Goal: Task Accomplishment & Management: Use online tool/utility

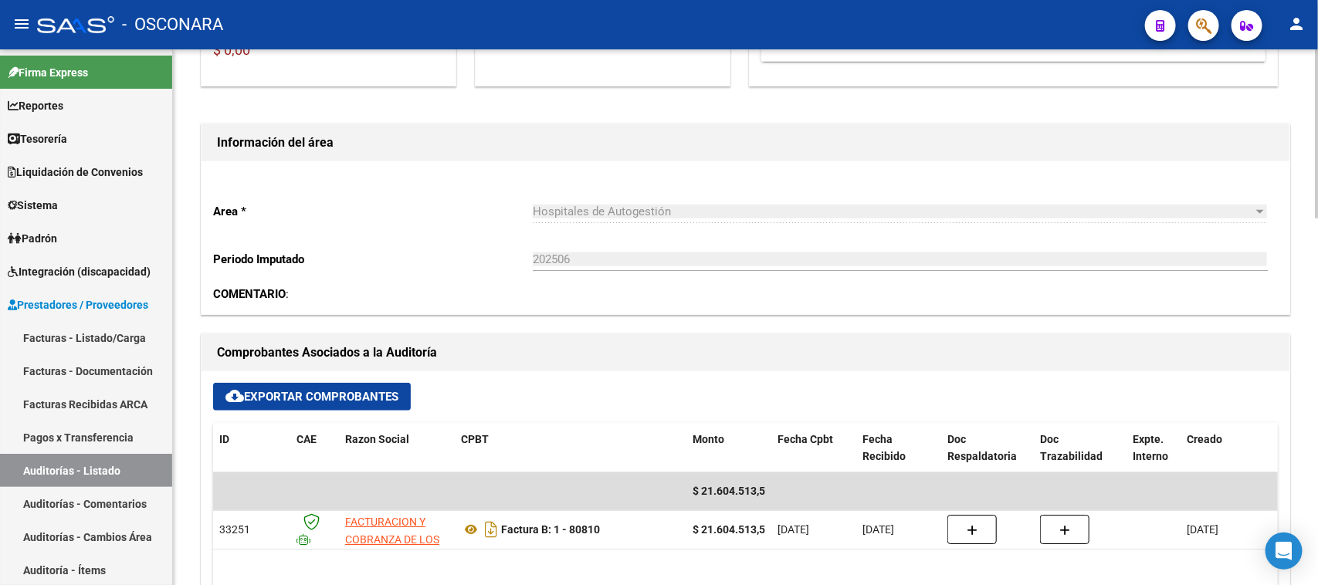
scroll to position [579, 0]
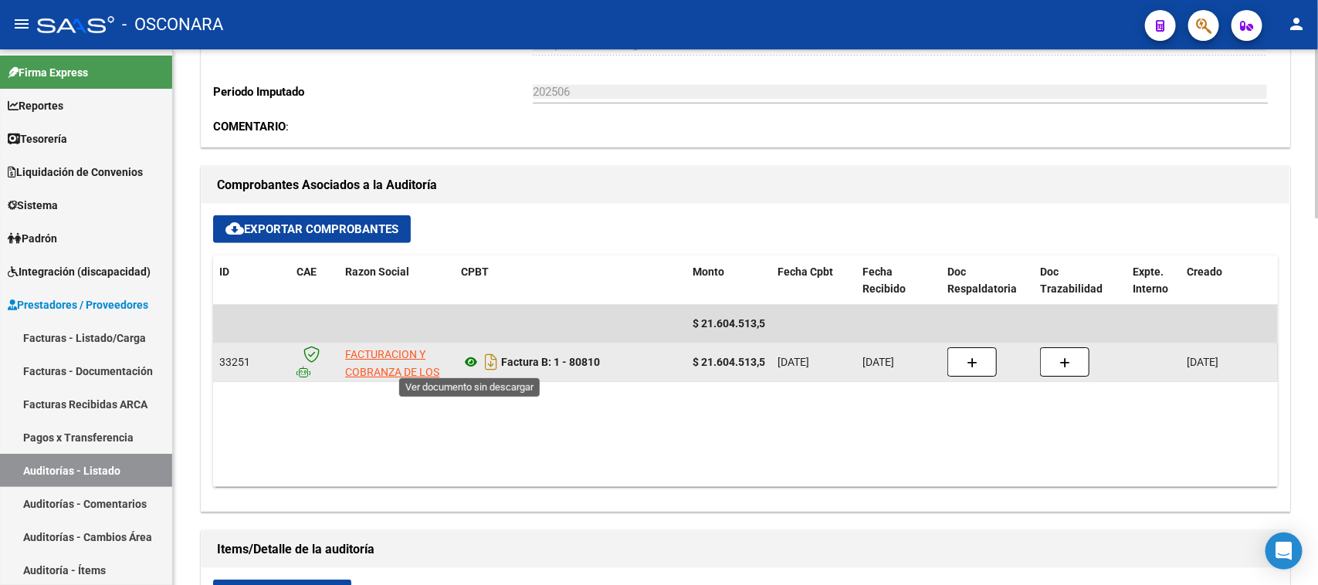
click at [466, 360] on icon at bounding box center [471, 362] width 20 height 19
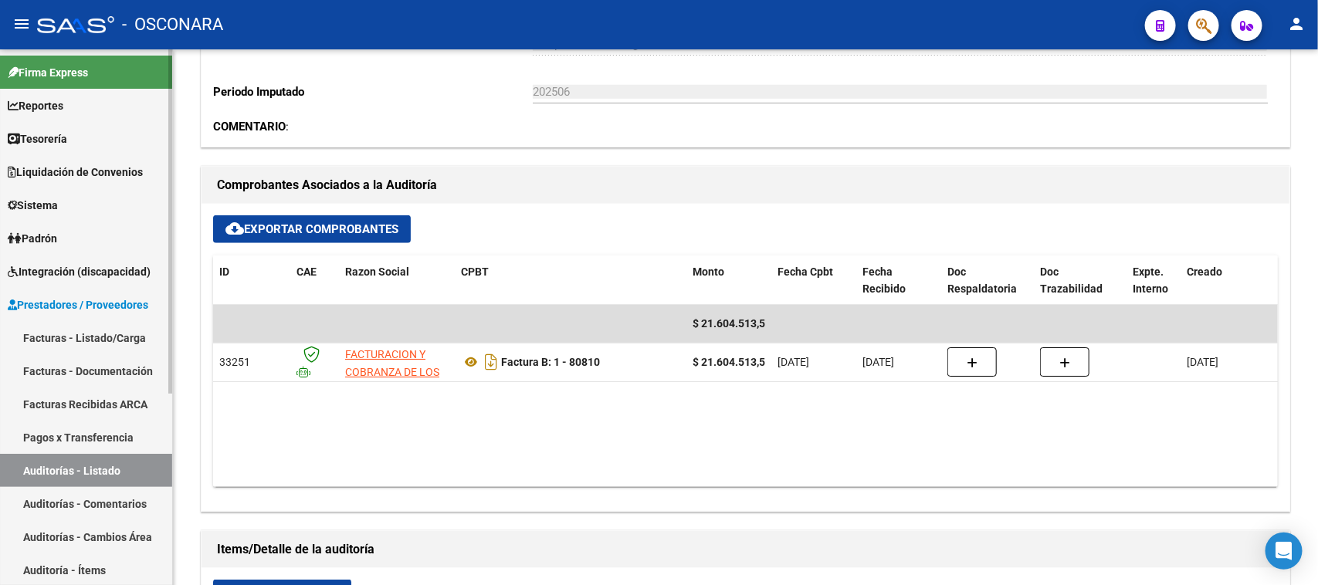
click at [106, 333] on link "Facturas - Listado/Carga" at bounding box center [86, 337] width 172 height 33
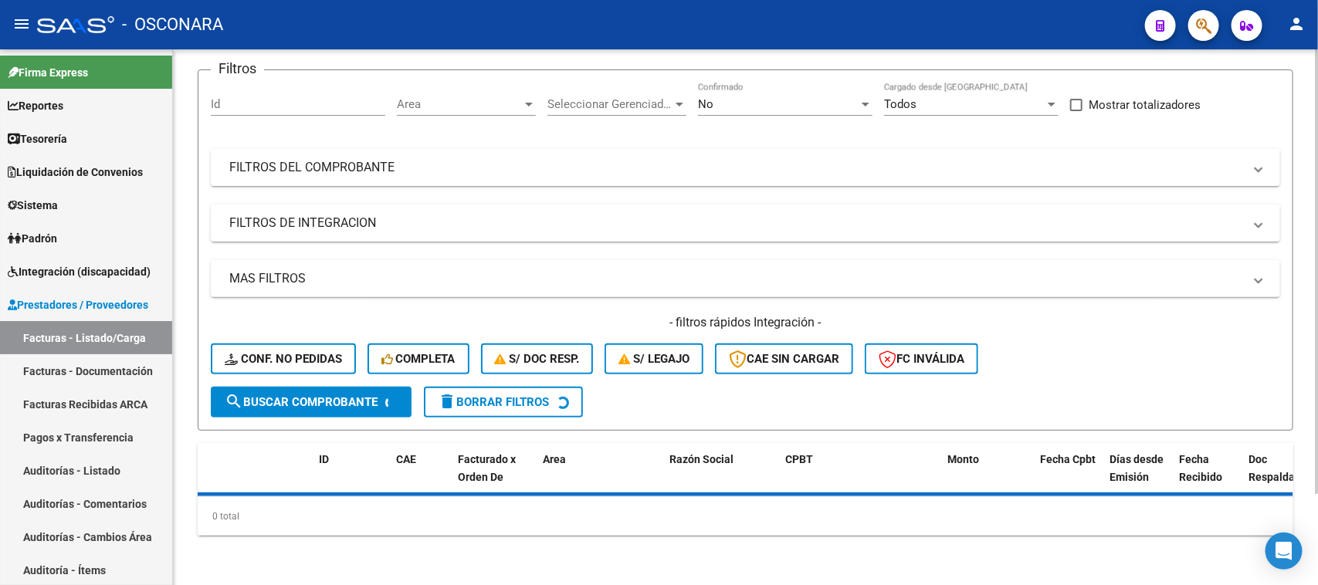
scroll to position [110, 0]
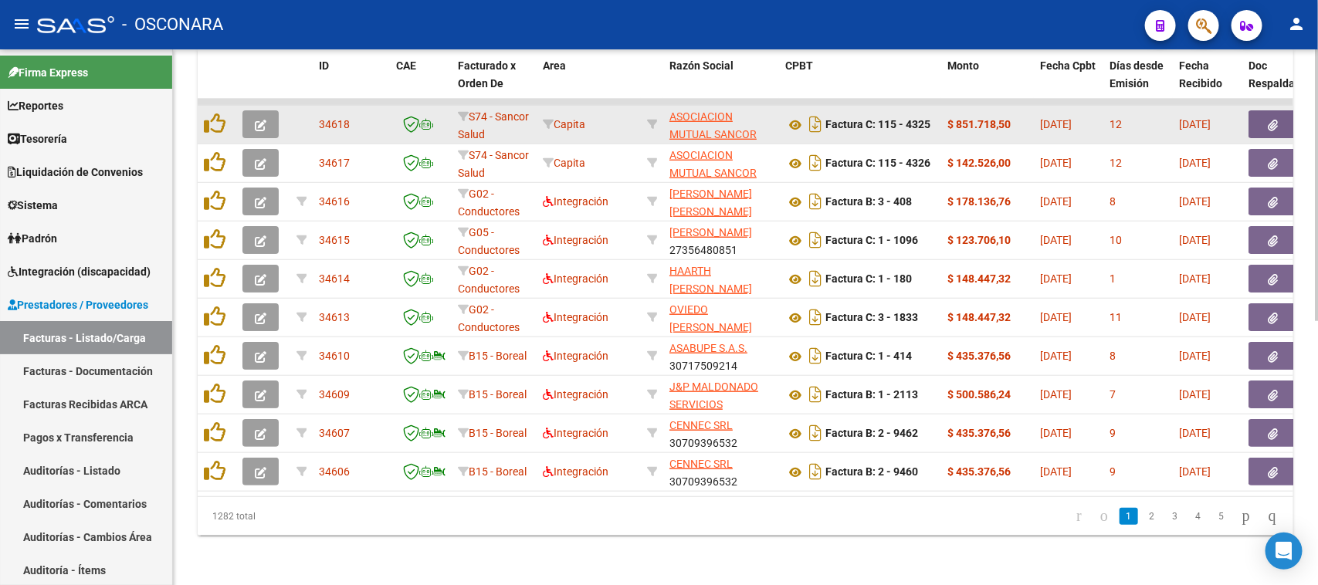
click at [777, 114] on datatable-body-cell "ASOCIACION MUTUAL SANCOR SALUD 30590354798" at bounding box center [721, 125] width 116 height 38
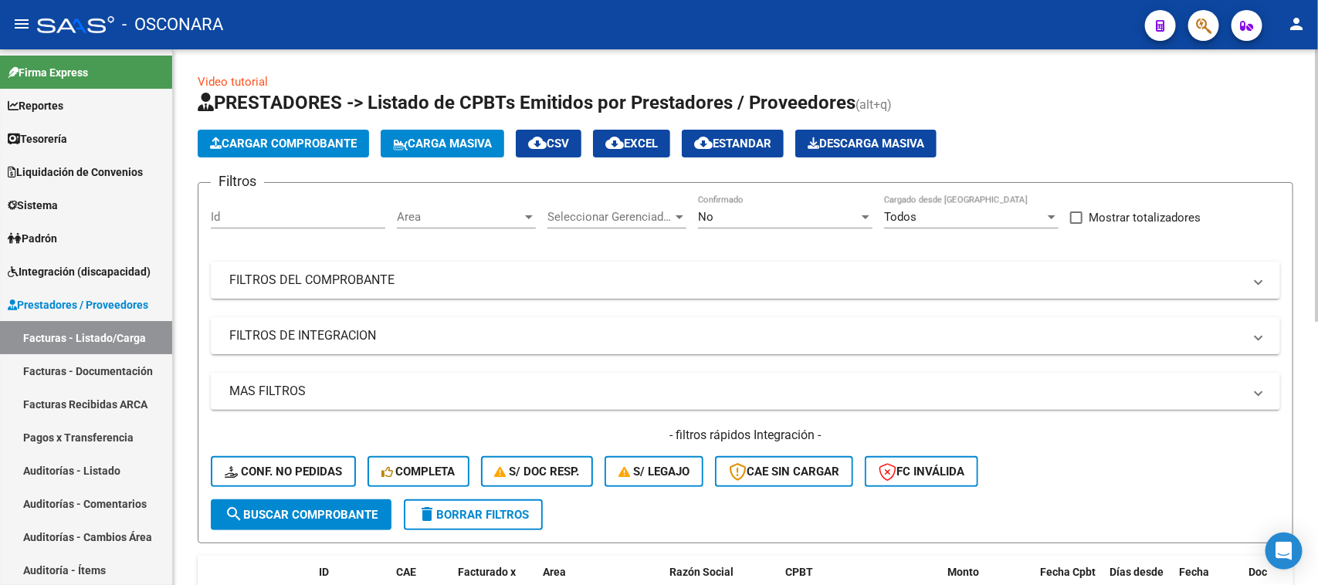
scroll to position [0, 0]
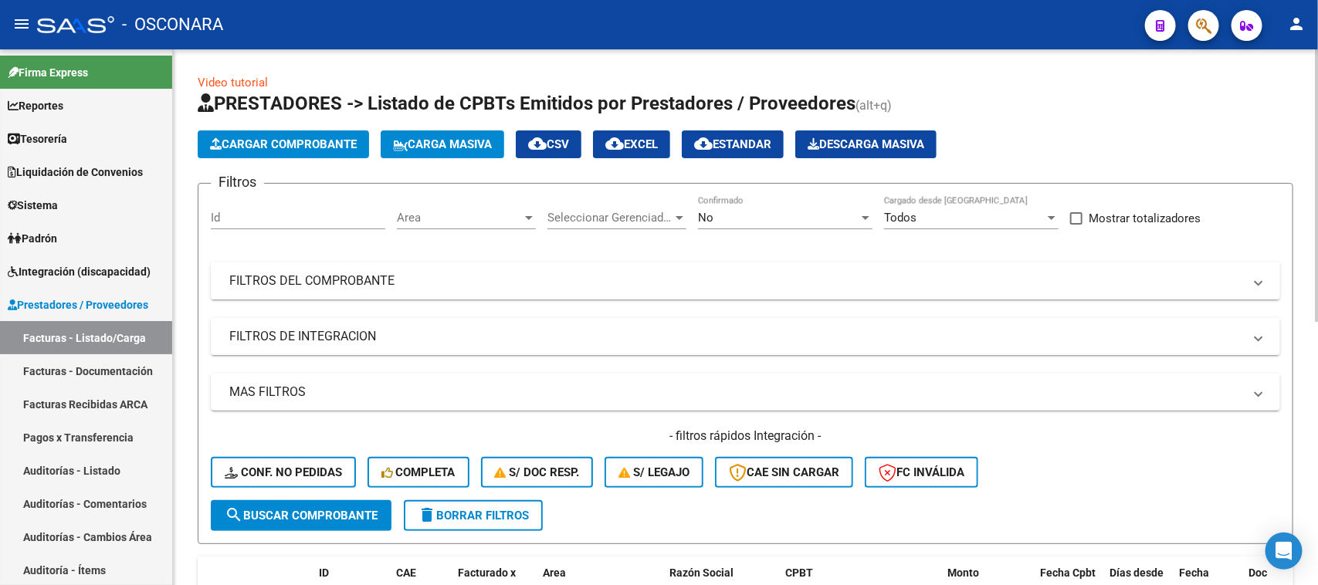
click at [465, 290] on mat-expansion-panel-header "FILTROS DEL COMPROBANTE" at bounding box center [746, 281] width 1070 height 37
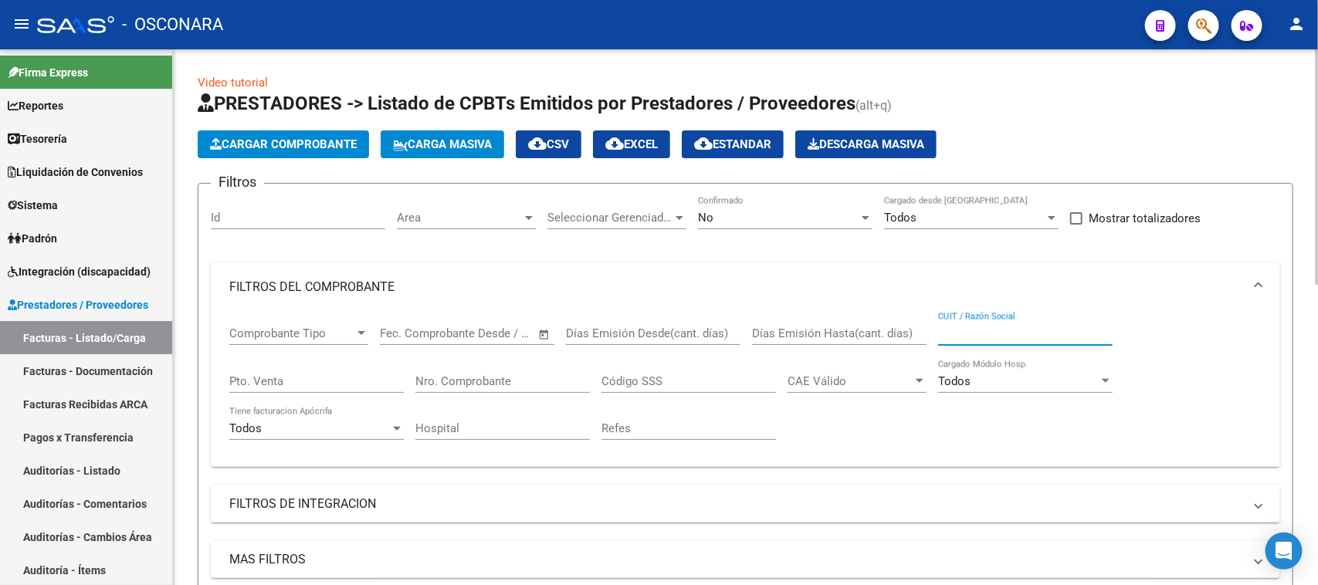
paste input "30-71549745-6"
click at [954, 331] on input "30-71549745-6" at bounding box center [1025, 334] width 175 height 14
click at [1005, 331] on input "3071549745-6" at bounding box center [1025, 334] width 175 height 14
type input "30715497456"
click at [755, 215] on div "No" at bounding box center [778, 218] width 161 height 14
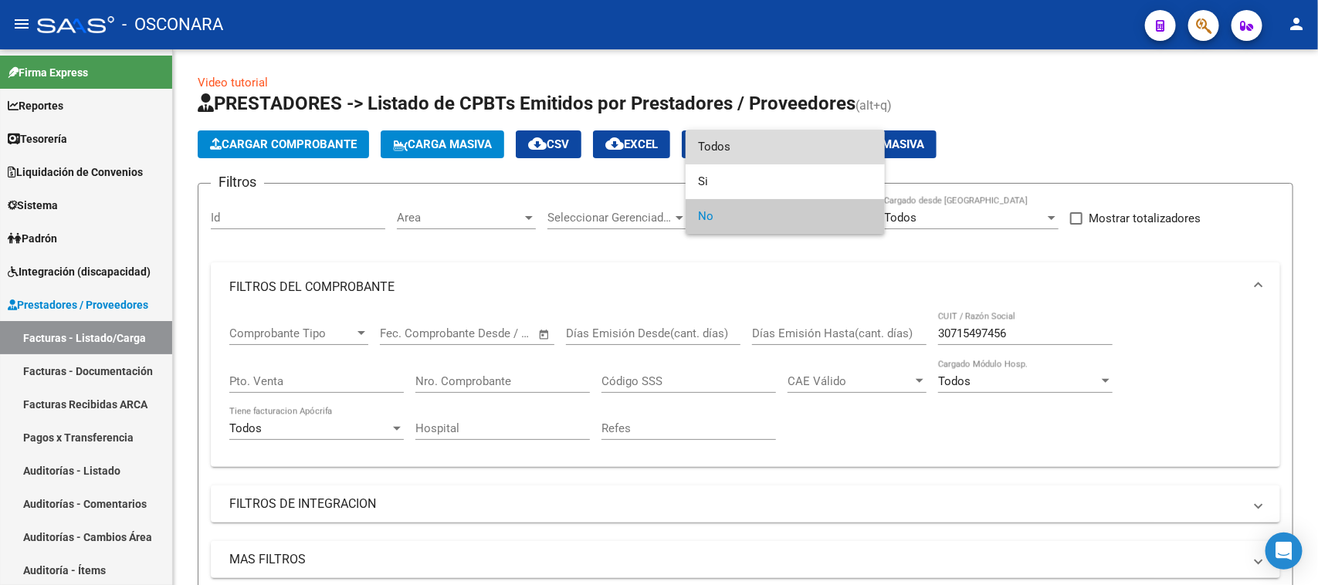
click at [724, 145] on span "Todos" at bounding box center [785, 147] width 175 height 35
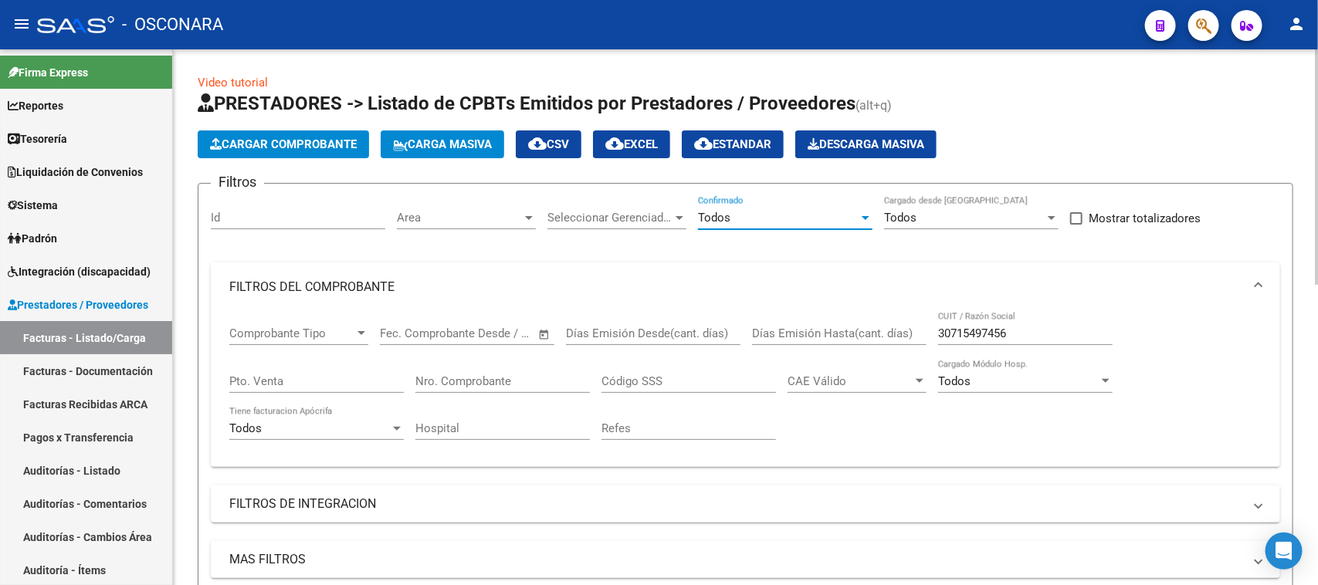
click at [1008, 327] on input "30715497456" at bounding box center [1025, 334] width 175 height 14
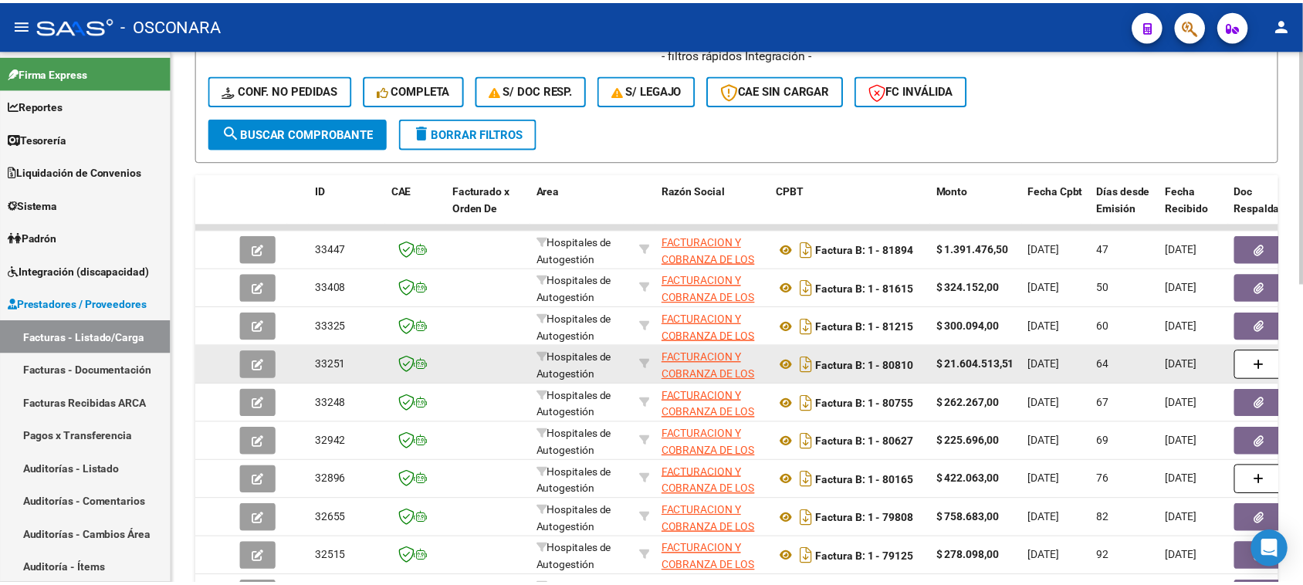
scroll to position [579, 0]
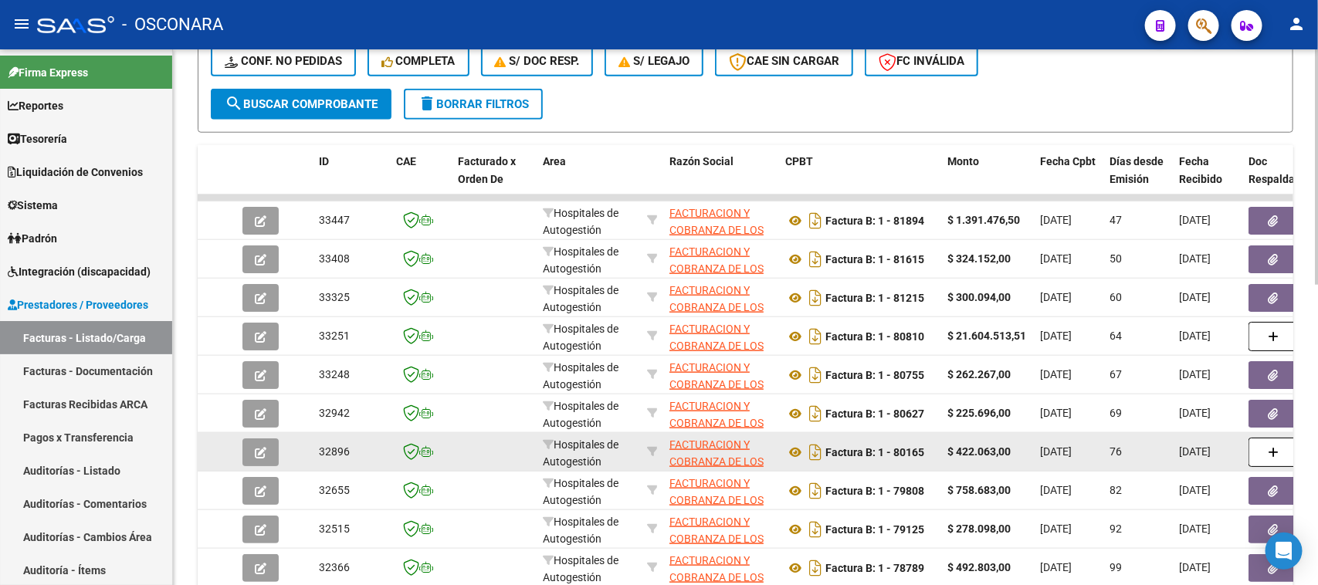
click at [264, 446] on span "button" at bounding box center [261, 453] width 12 height 14
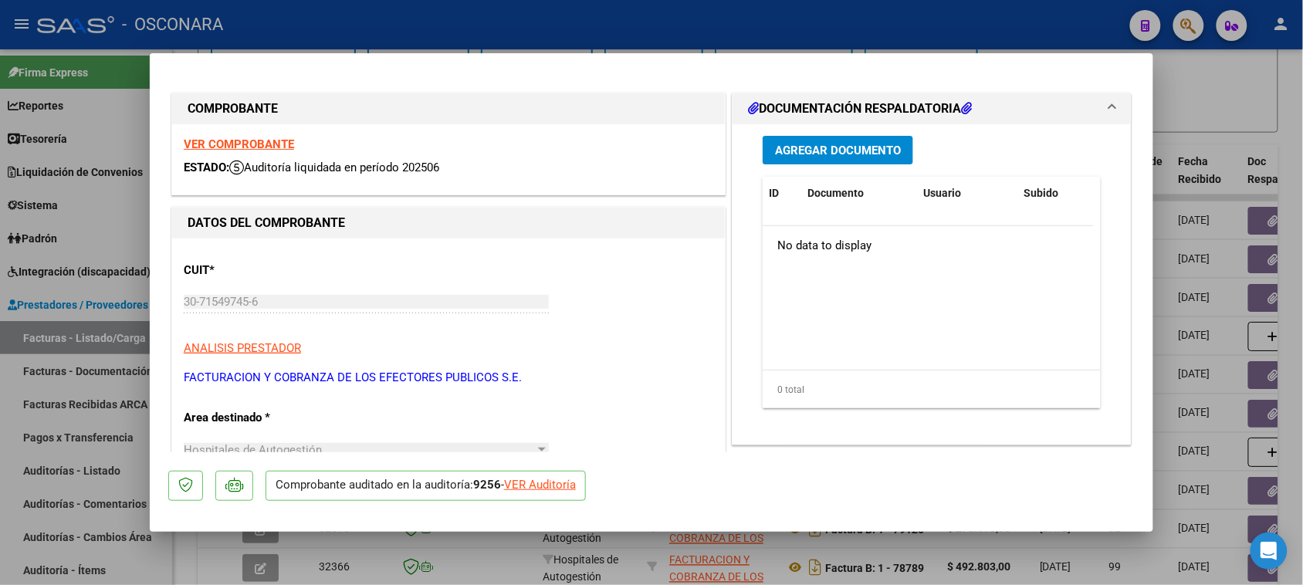
click at [547, 485] on div "VER Auditoría" at bounding box center [540, 485] width 72 height 18
type input "$ 0,00"
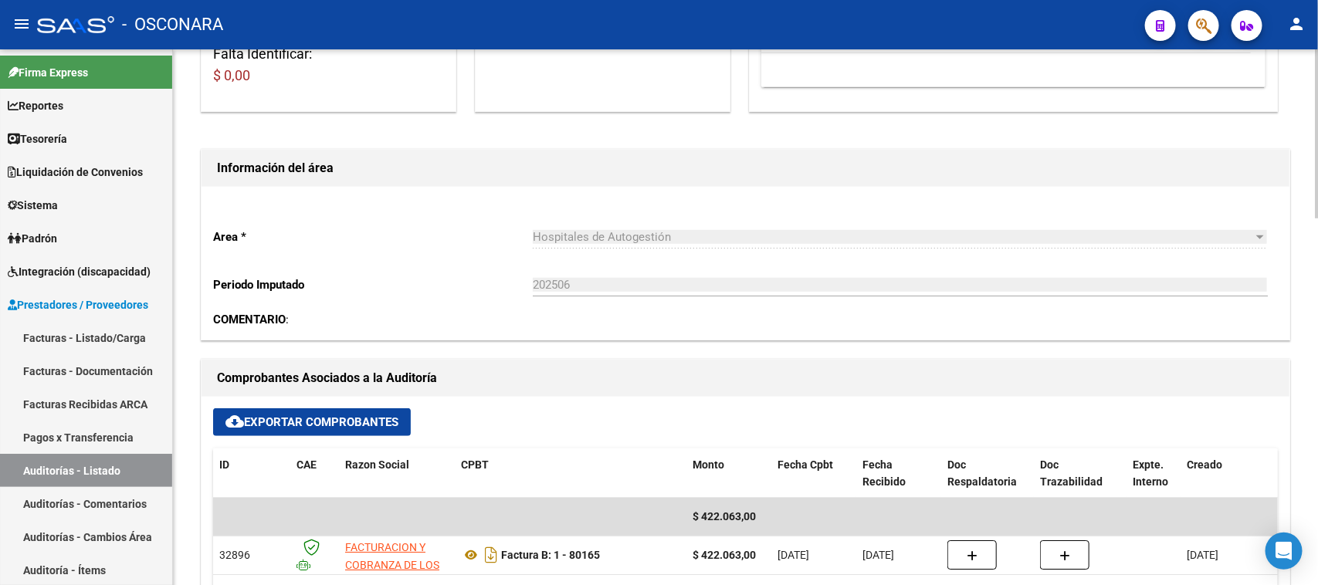
scroll to position [579, 0]
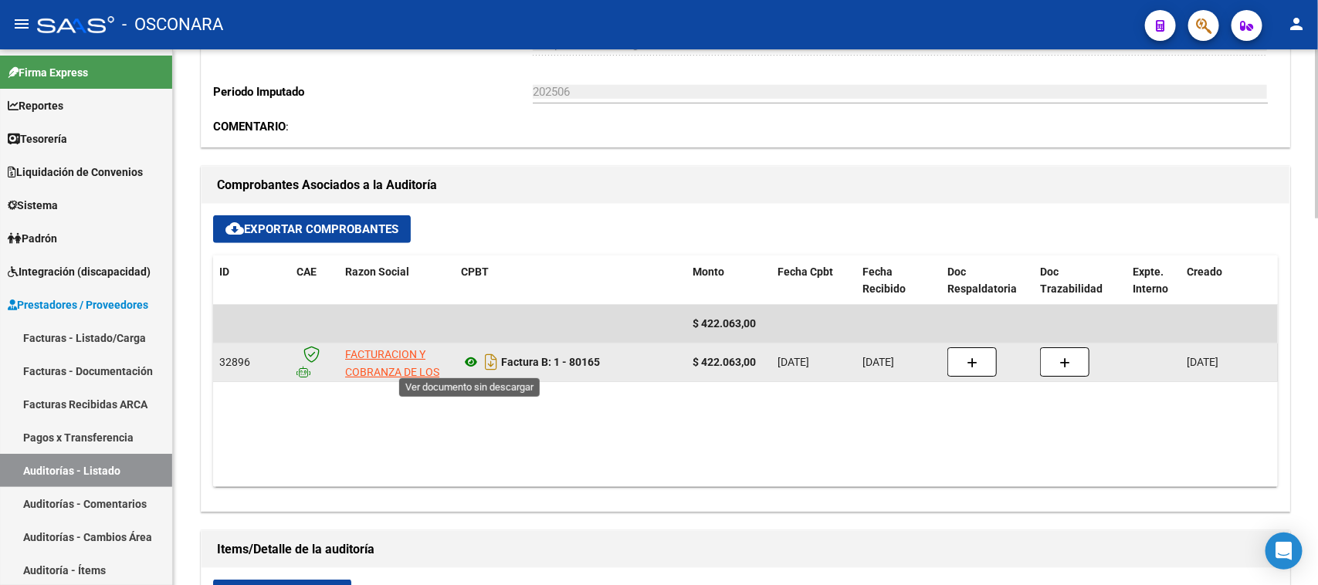
click at [465, 358] on icon at bounding box center [471, 362] width 20 height 19
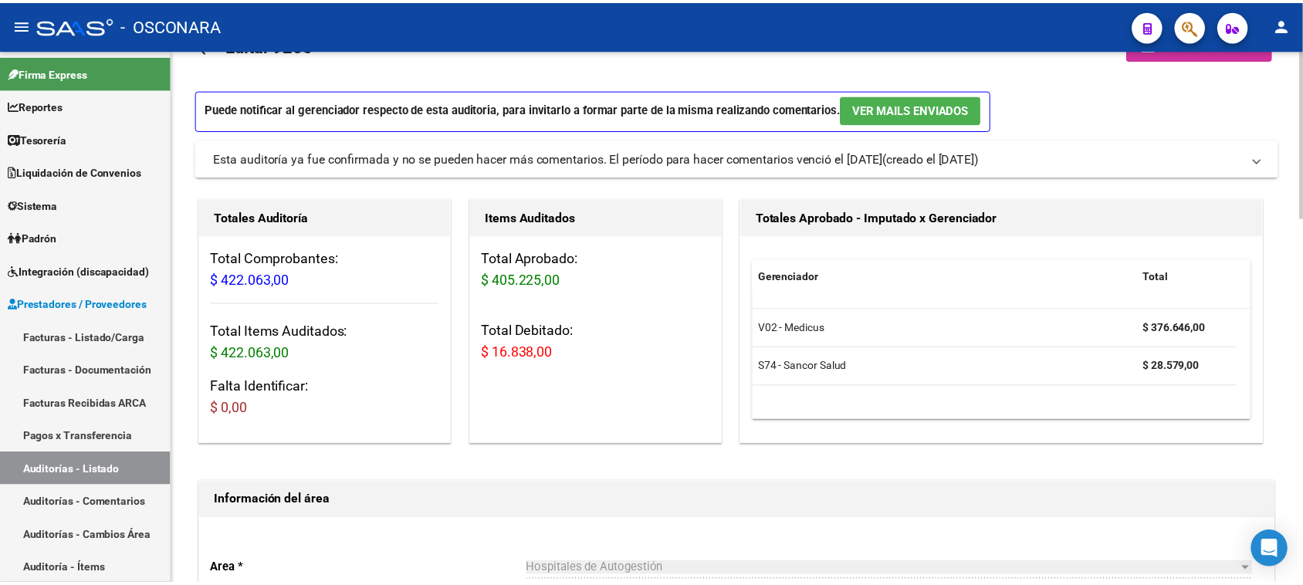
scroll to position [0, 0]
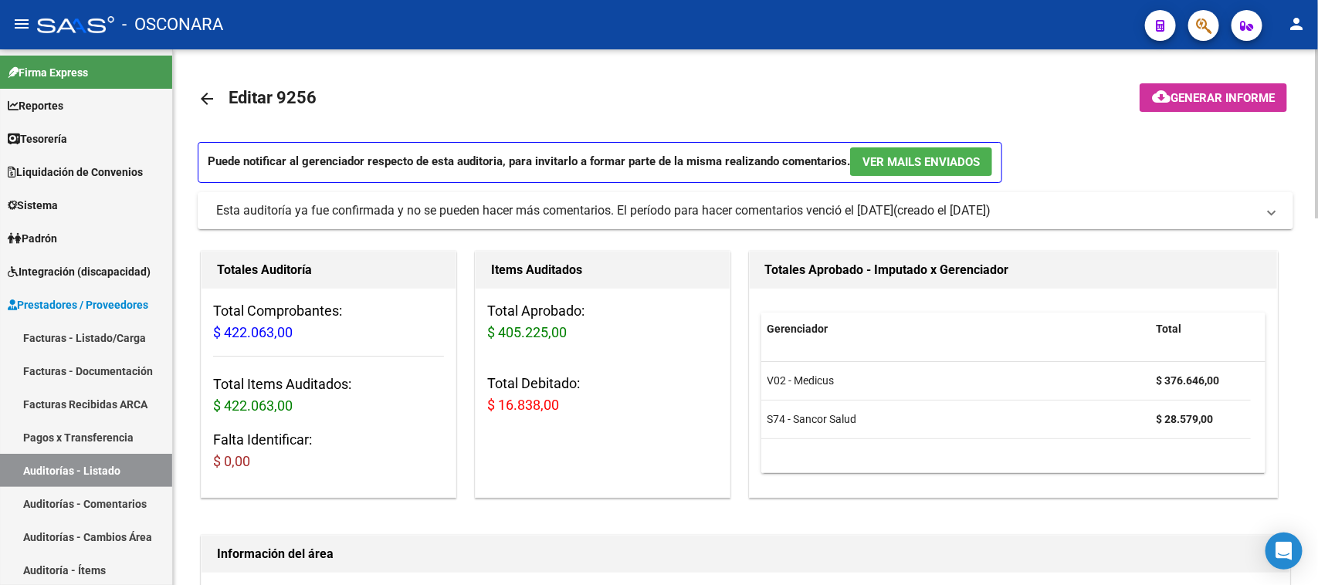
click at [1195, 102] on span "Generar informe" at bounding box center [1223, 98] width 104 height 14
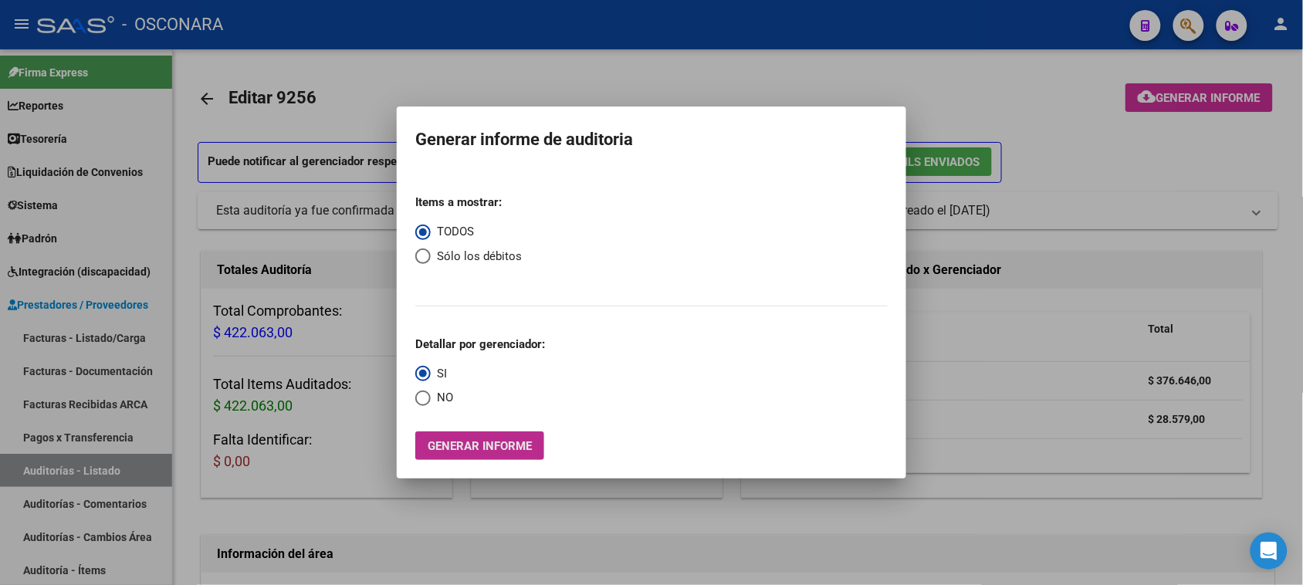
click at [514, 436] on button "Generar informe" at bounding box center [479, 446] width 129 height 29
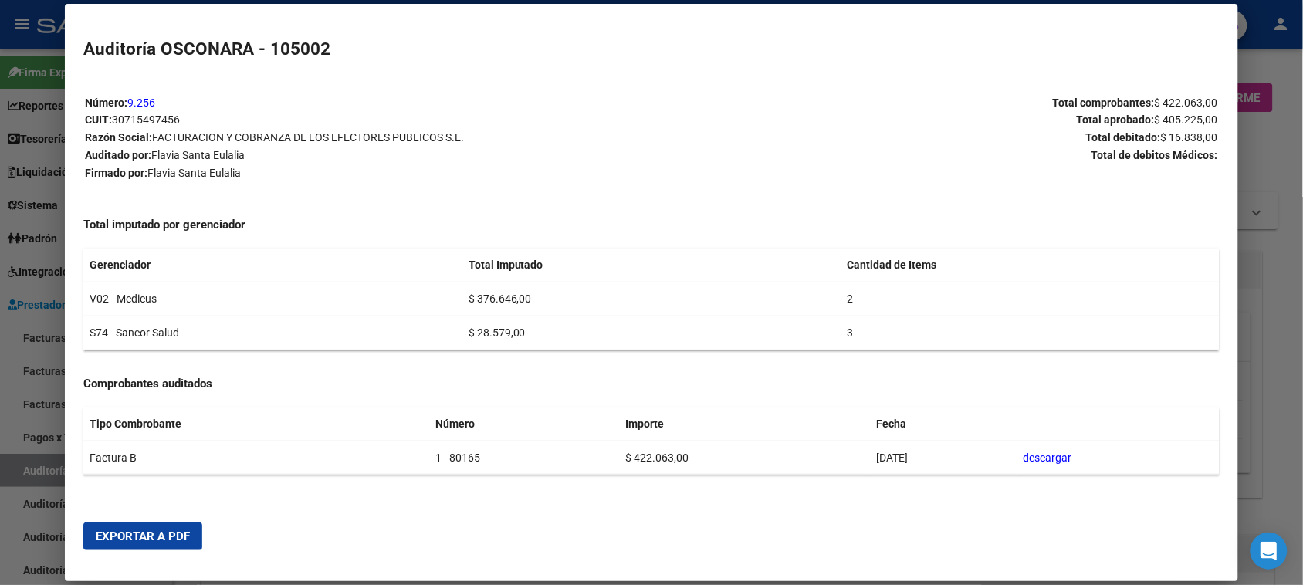
click at [164, 530] on span "Exportar a PDF" at bounding box center [143, 537] width 94 height 14
